Goal: Navigation & Orientation: Find specific page/section

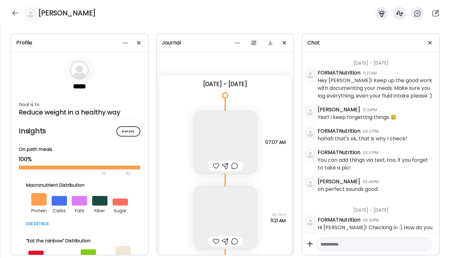
scroll to position [782, 0]
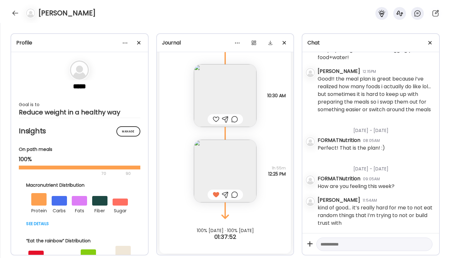
click at [10, 12] on div "[PERSON_NAME]" at bounding box center [225, 11] width 450 height 23
click at [14, 12] on div at bounding box center [15, 13] width 10 height 10
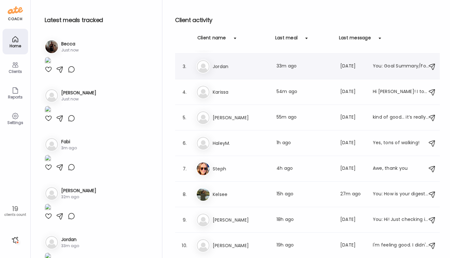
scroll to position [48, 0]
click at [235, 173] on div "St Steph Last meal: 4h ago Last message: [DATE] Awe, thank you" at bounding box center [308, 169] width 225 height 14
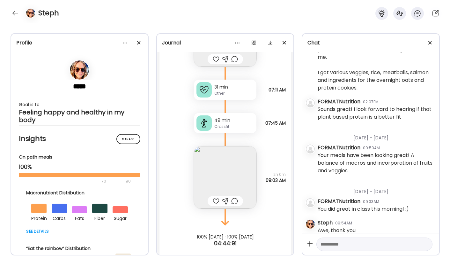
scroll to position [1019, 0]
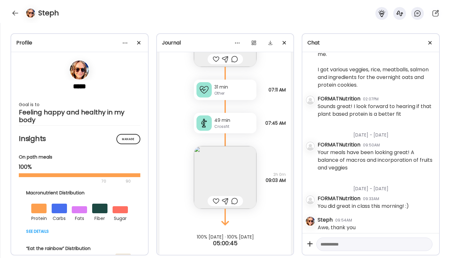
click at [240, 163] on img at bounding box center [225, 177] width 63 height 63
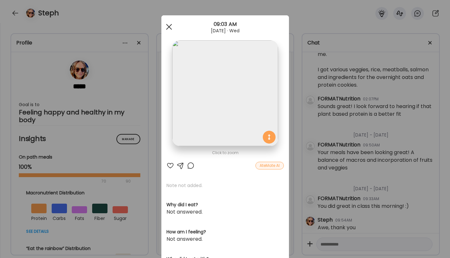
click at [168, 29] on div at bounding box center [169, 26] width 13 height 13
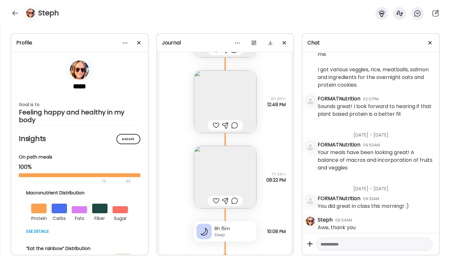
scroll to position [13415, 0]
click at [217, 170] on img at bounding box center [225, 179] width 63 height 63
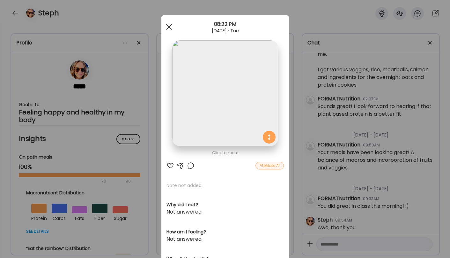
click at [168, 26] on span at bounding box center [169, 27] width 6 height 6
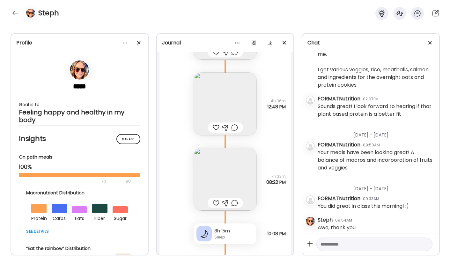
click at [217, 84] on img at bounding box center [225, 103] width 63 height 63
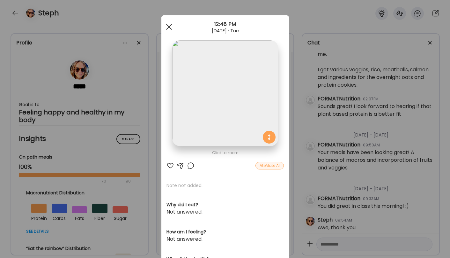
click at [169, 26] on span at bounding box center [169, 27] width 6 height 6
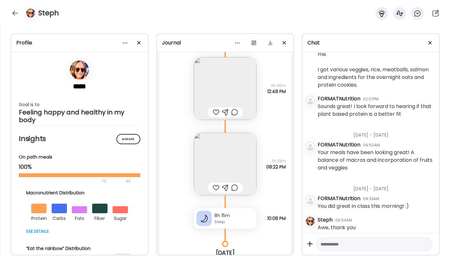
scroll to position [13429, 0]
click at [218, 147] on img at bounding box center [225, 164] width 63 height 63
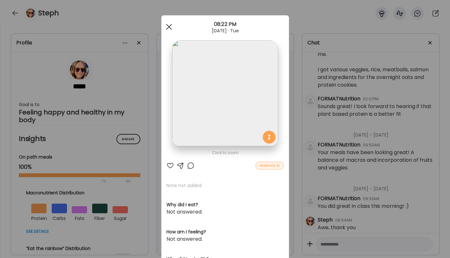
click at [169, 24] on div at bounding box center [169, 26] width 13 height 13
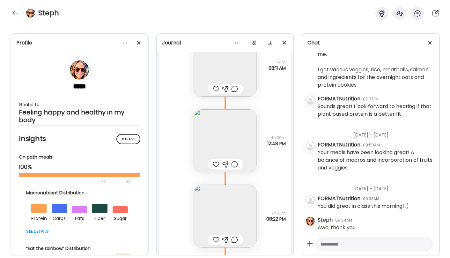
scroll to position [13379, 0]
click at [219, 123] on img at bounding box center [225, 139] width 63 height 63
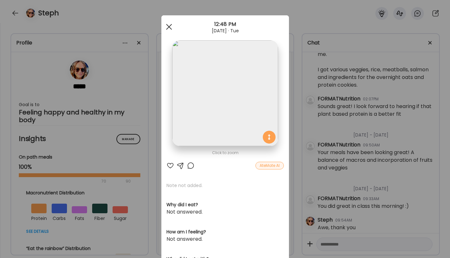
click at [168, 24] on div at bounding box center [169, 26] width 13 height 13
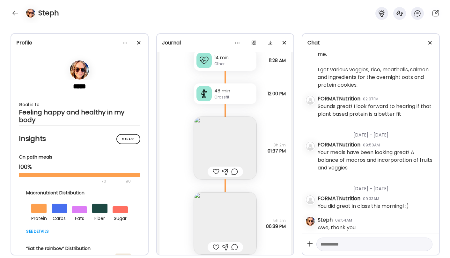
scroll to position [12109, 0]
click at [223, 147] on img at bounding box center [225, 146] width 63 height 63
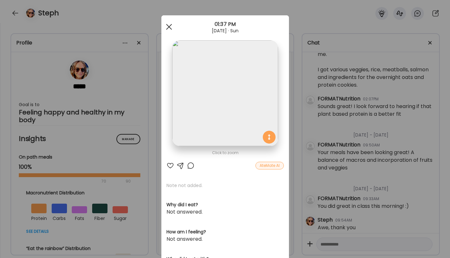
click at [167, 26] on div at bounding box center [169, 26] width 13 height 13
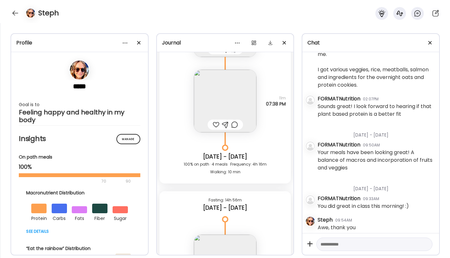
scroll to position [11845, 0]
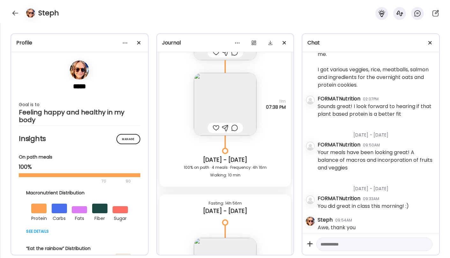
click at [225, 96] on img at bounding box center [225, 104] width 63 height 63
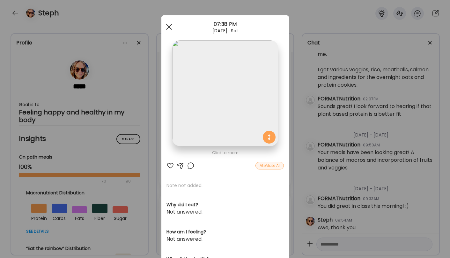
click at [168, 26] on span at bounding box center [169, 27] width 6 height 6
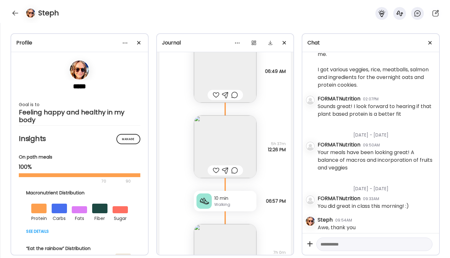
scroll to position [11620, 0]
click at [218, 147] on img at bounding box center [225, 145] width 63 height 63
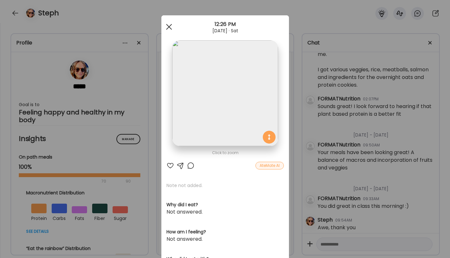
click at [169, 30] on div at bounding box center [169, 26] width 13 height 13
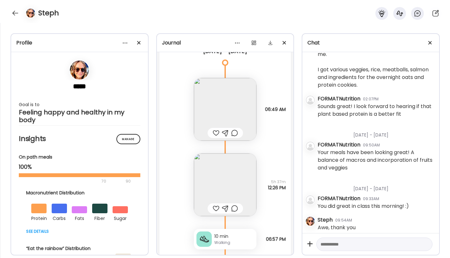
scroll to position [11580, 0]
click at [228, 111] on img at bounding box center [225, 109] width 63 height 63
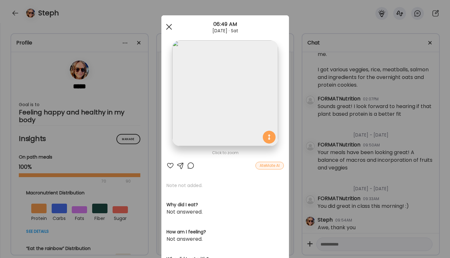
click at [167, 28] on span at bounding box center [169, 27] width 6 height 6
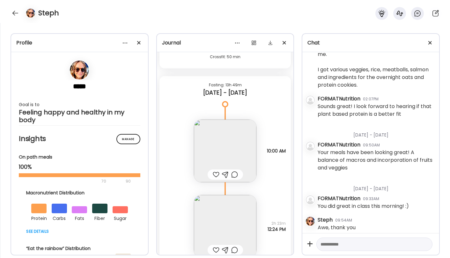
scroll to position [11081, 0]
click at [227, 158] on img at bounding box center [225, 150] width 63 height 63
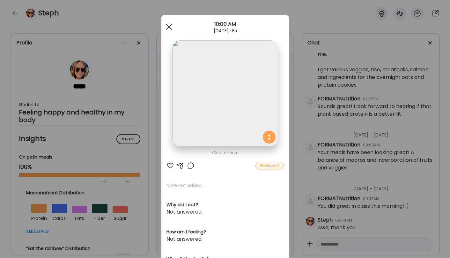
click at [172, 27] on div at bounding box center [169, 26] width 13 height 13
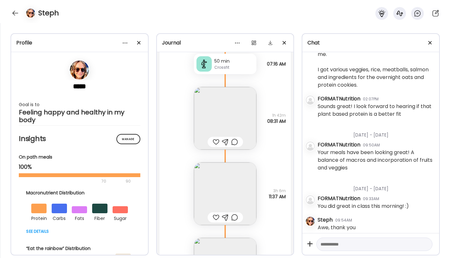
scroll to position [10294, 0]
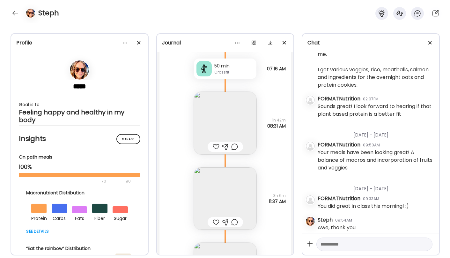
click at [211, 174] on img at bounding box center [225, 198] width 63 height 63
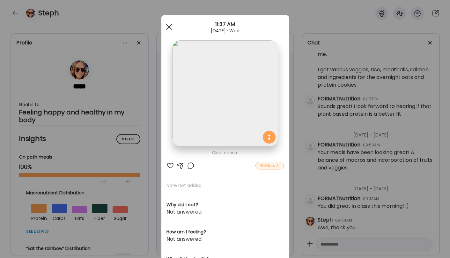
click at [168, 28] on div at bounding box center [169, 26] width 13 height 13
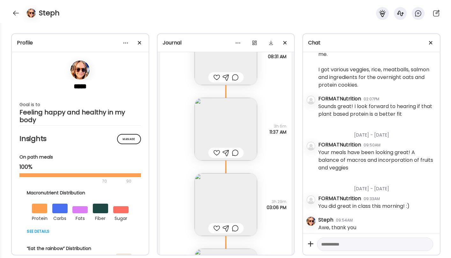
scroll to position [10365, 0]
click at [232, 197] on img at bounding box center [225, 202] width 63 height 63
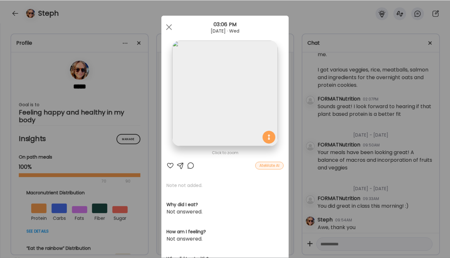
scroll to position [150, 0]
click at [169, 25] on div at bounding box center [169, 26] width 13 height 13
